Goal: Transaction & Acquisition: Purchase product/service

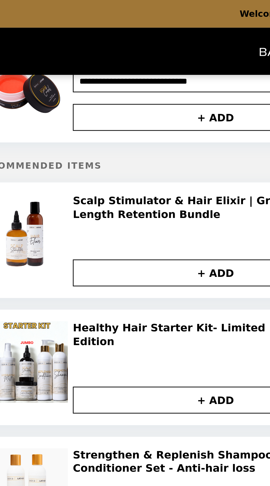
scroll to position [23, 0]
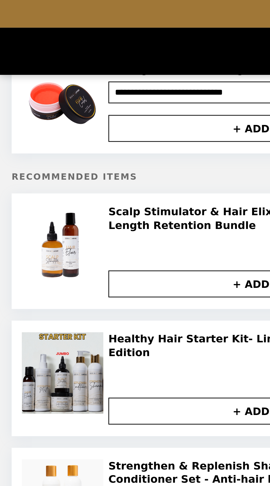
click at [21, 140] on img at bounding box center [24, 141] width 32 height 31
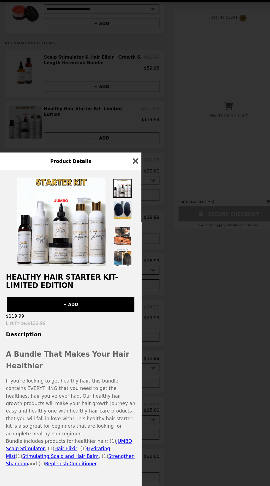
scroll to position [0, 0]
